Goal: Book appointment/travel/reservation

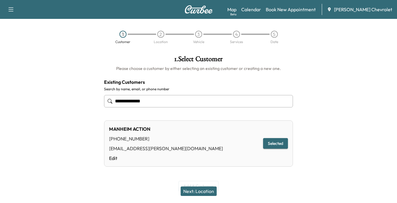
click at [274, 143] on button "Selected" at bounding box center [275, 143] width 25 height 11
click at [199, 190] on button "Next: Location" at bounding box center [198, 191] width 36 height 9
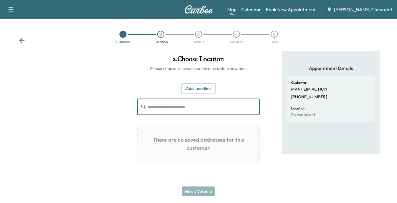
click at [157, 108] on input "text" at bounding box center [204, 107] width 112 height 17
type input "**********"
click at [201, 89] on button "Add Location" at bounding box center [198, 88] width 34 height 11
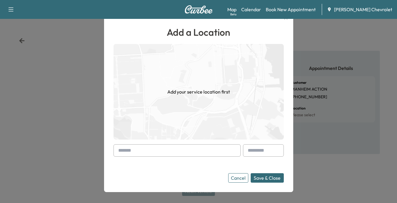
click at [131, 150] on input "text" at bounding box center [176, 150] width 127 height 12
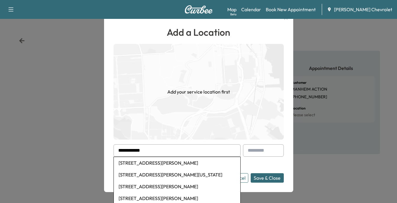
click at [169, 162] on li "[STREET_ADDRESS][PERSON_NAME]" at bounding box center [177, 163] width 126 height 12
type input "**********"
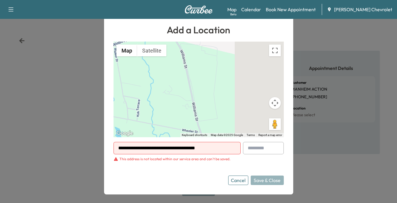
click at [240, 180] on button "Cancel" at bounding box center [238, 180] width 20 height 9
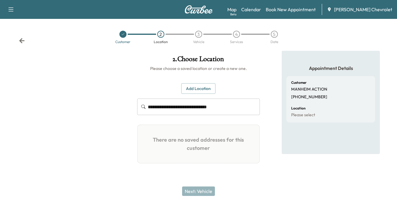
click at [191, 87] on button "Add Location" at bounding box center [198, 88] width 34 height 11
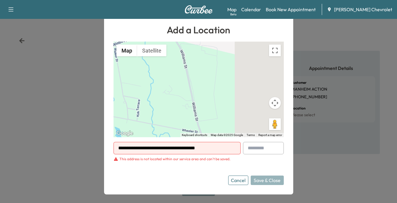
click at [238, 178] on button "Cancel" at bounding box center [238, 180] width 20 height 9
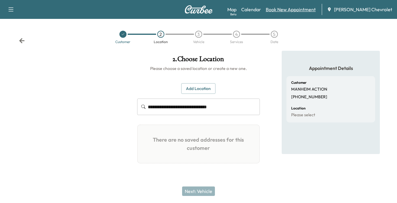
click at [298, 9] on link "Book New Appointment" at bounding box center [290, 9] width 50 height 7
click at [20, 40] on icon at bounding box center [21, 40] width 5 height 5
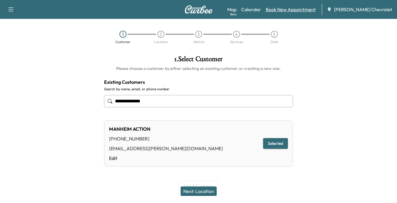
click at [304, 9] on link "Book New Appointment" at bounding box center [290, 9] width 50 height 7
click at [236, 8] on link "Map Beta" at bounding box center [231, 9] width 9 height 7
